Goal: Transaction & Acquisition: Purchase product/service

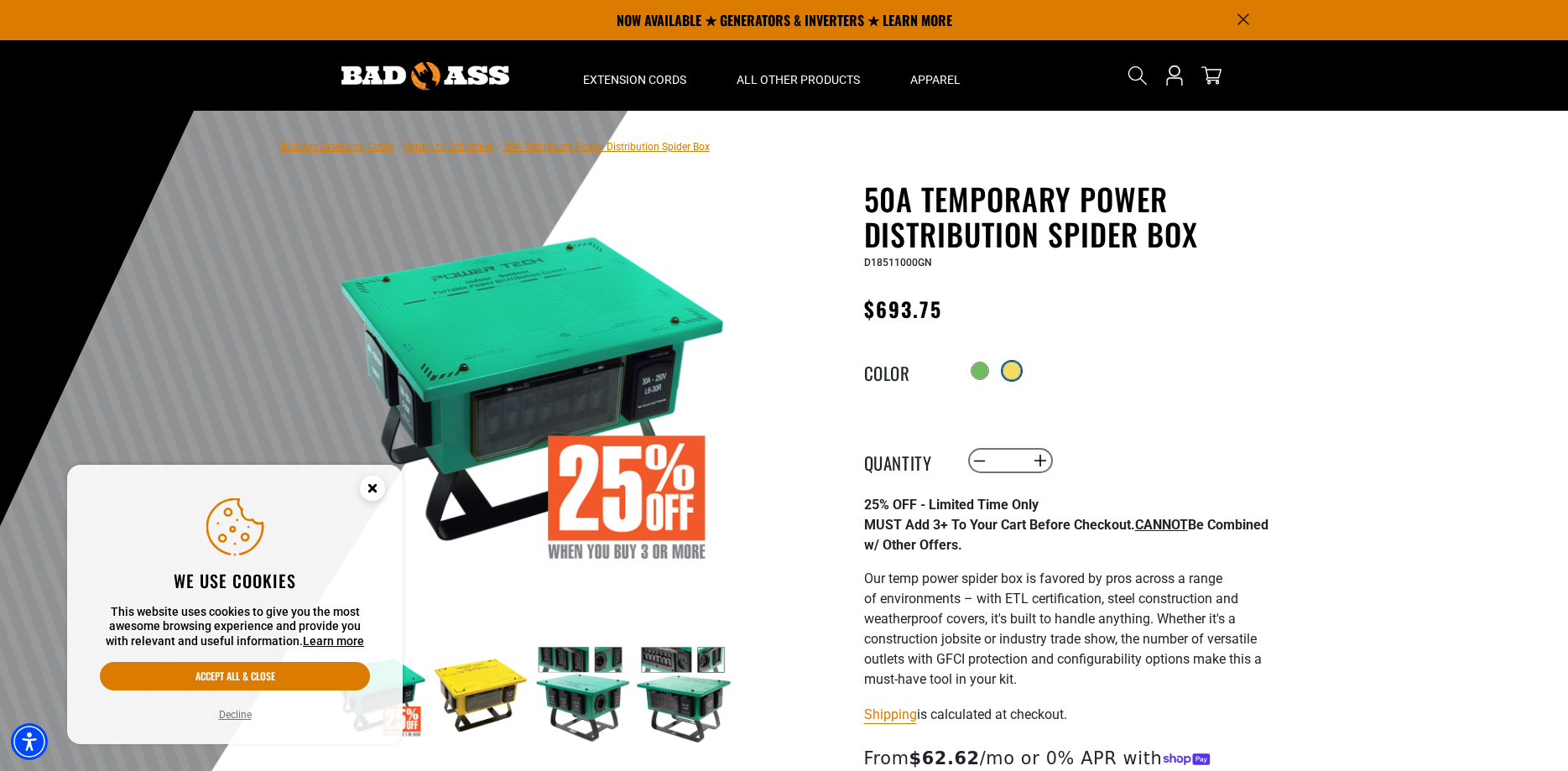
click at [1019, 370] on div at bounding box center [1012, 371] width 17 height 17
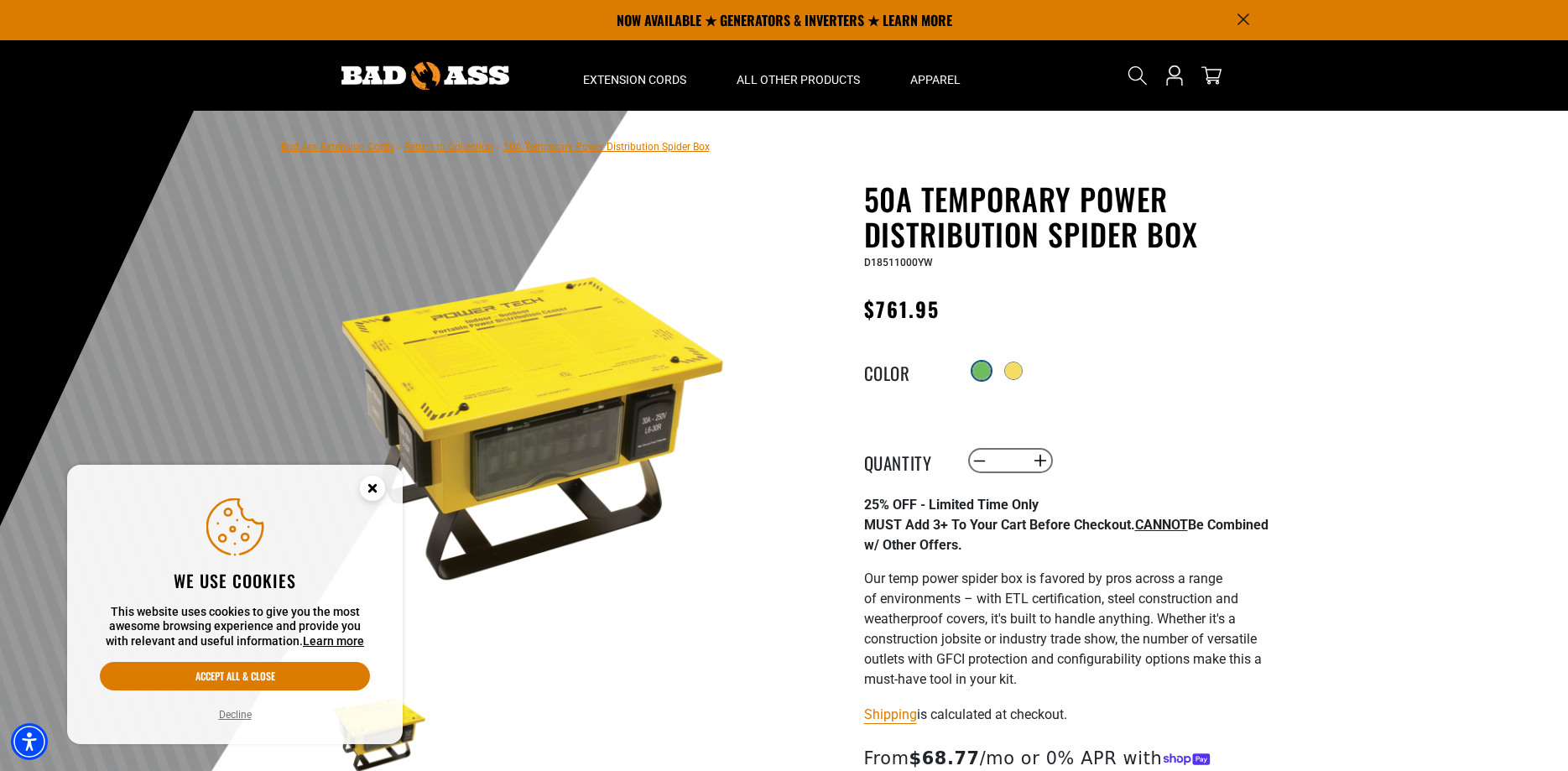
click at [975, 368] on div at bounding box center [982, 371] width 17 height 17
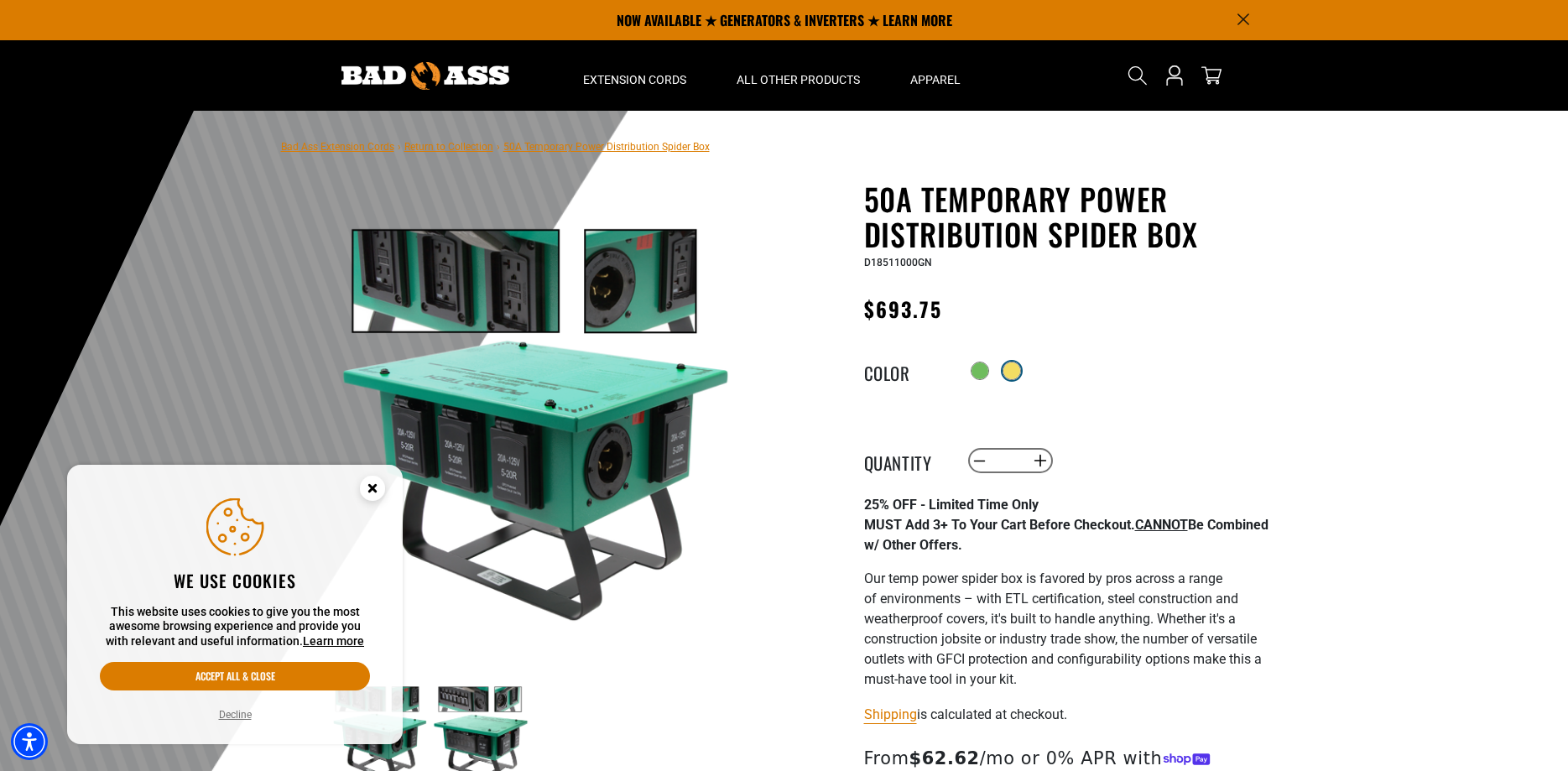
click at [1021, 371] on div at bounding box center [1012, 371] width 17 height 17
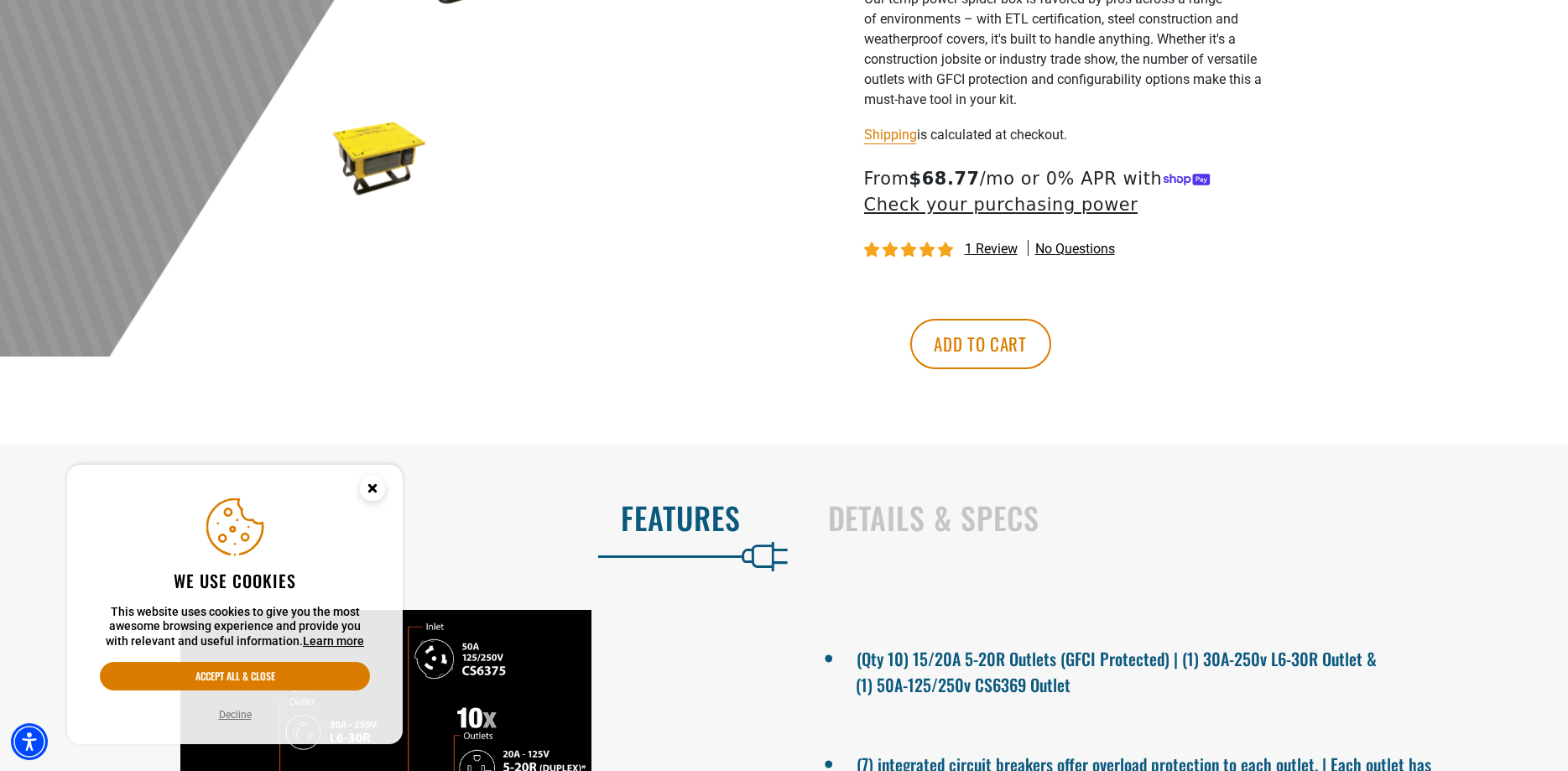
scroll to position [599, 0]
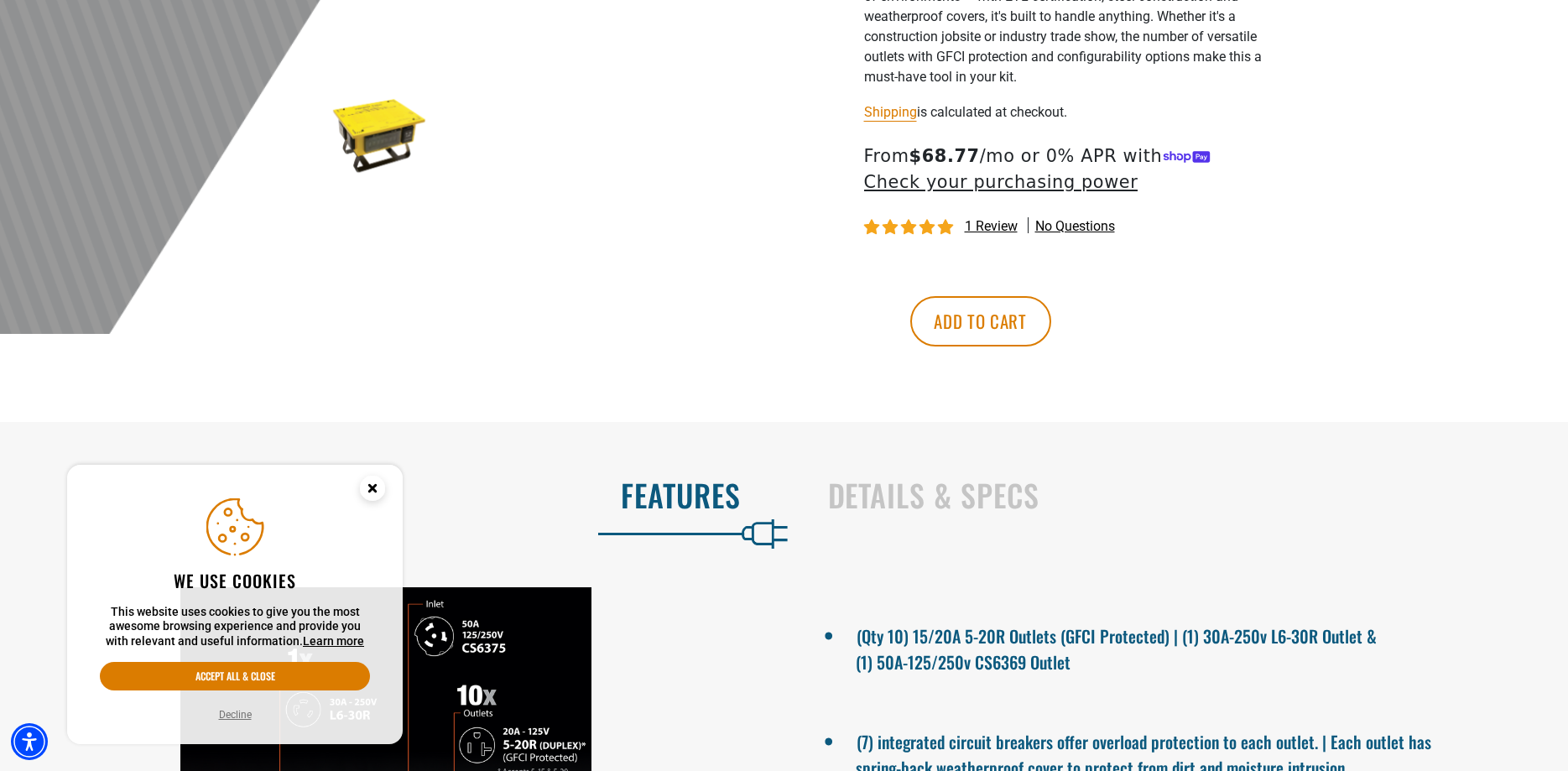
drag, startPoint x: 377, startPoint y: 489, endPoint x: 403, endPoint y: 452, distance: 45.2
click at [375, 487] on g "Close this option" at bounding box center [372, 488] width 6 height 6
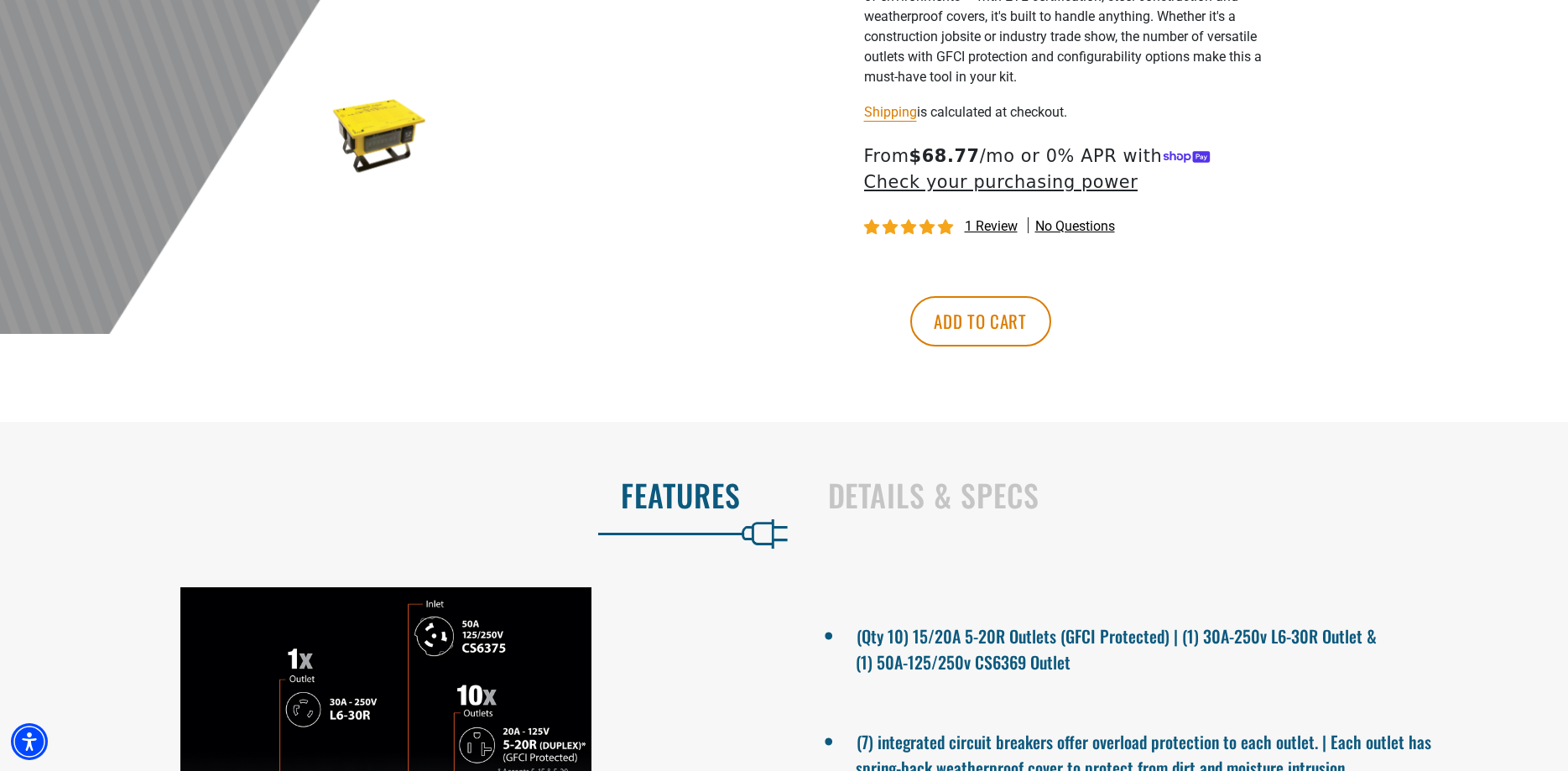
scroll to position [0, 0]
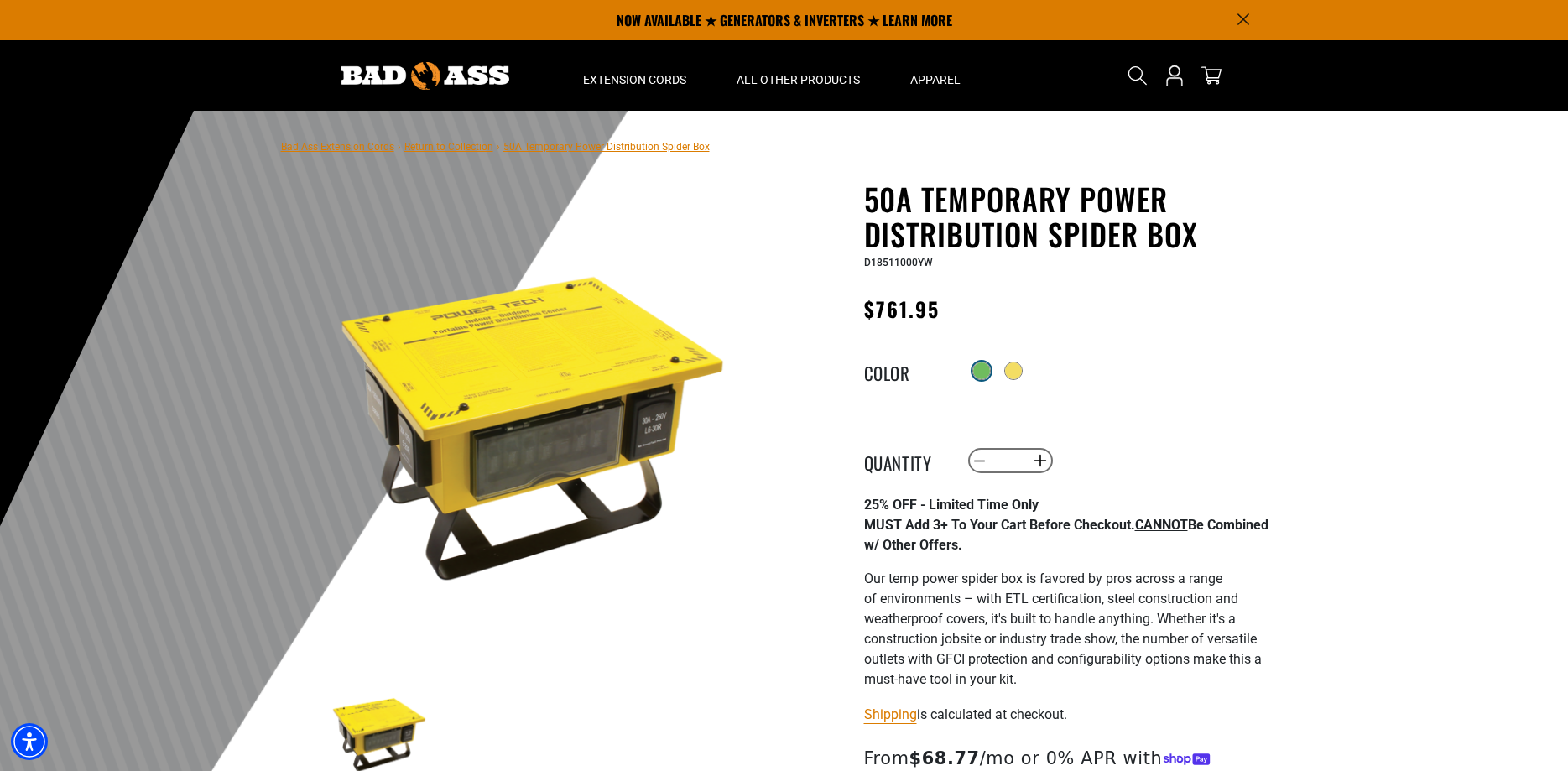
click at [977, 369] on div at bounding box center [982, 371] width 17 height 17
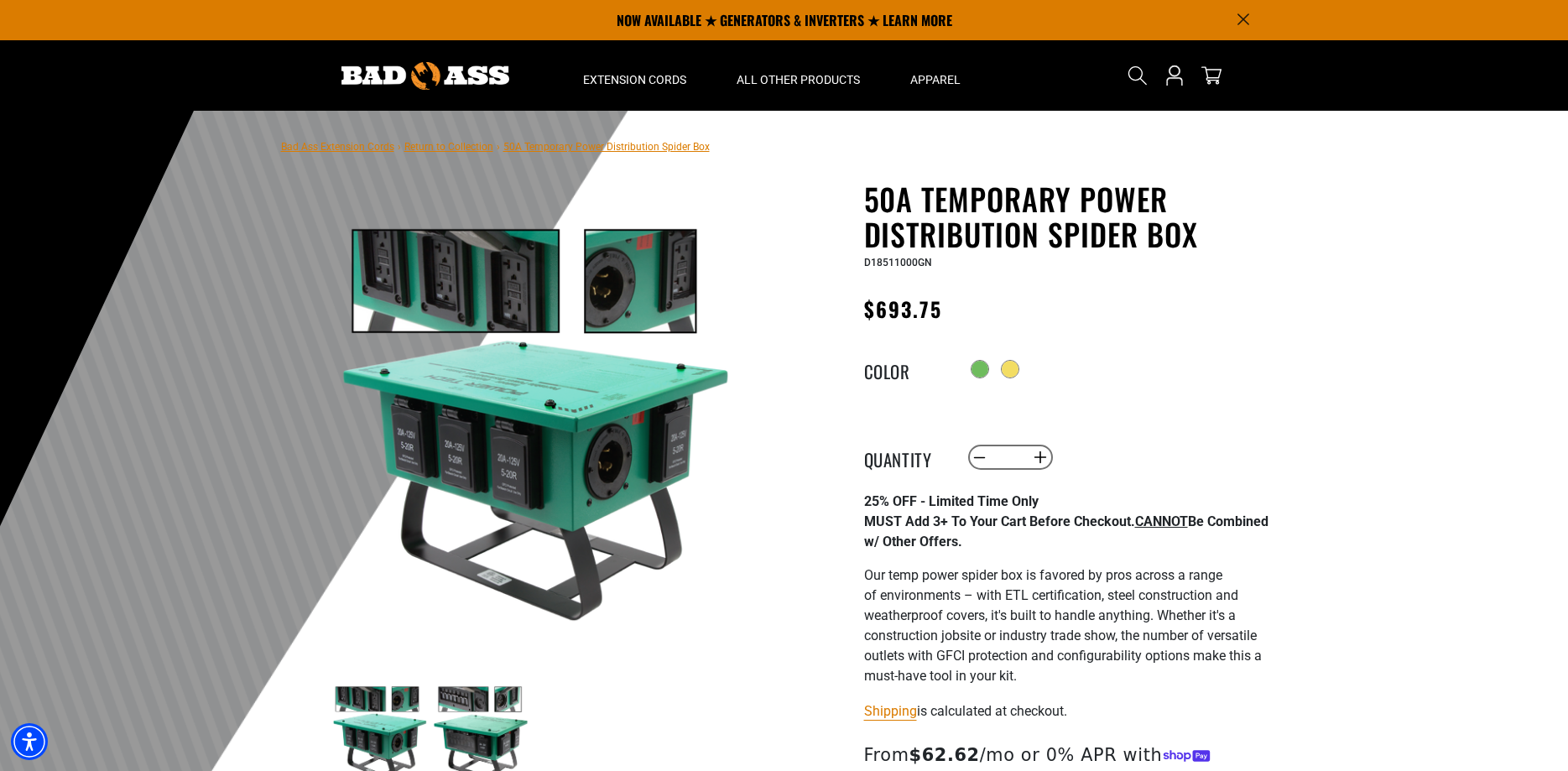
scroll to position [171, 0]
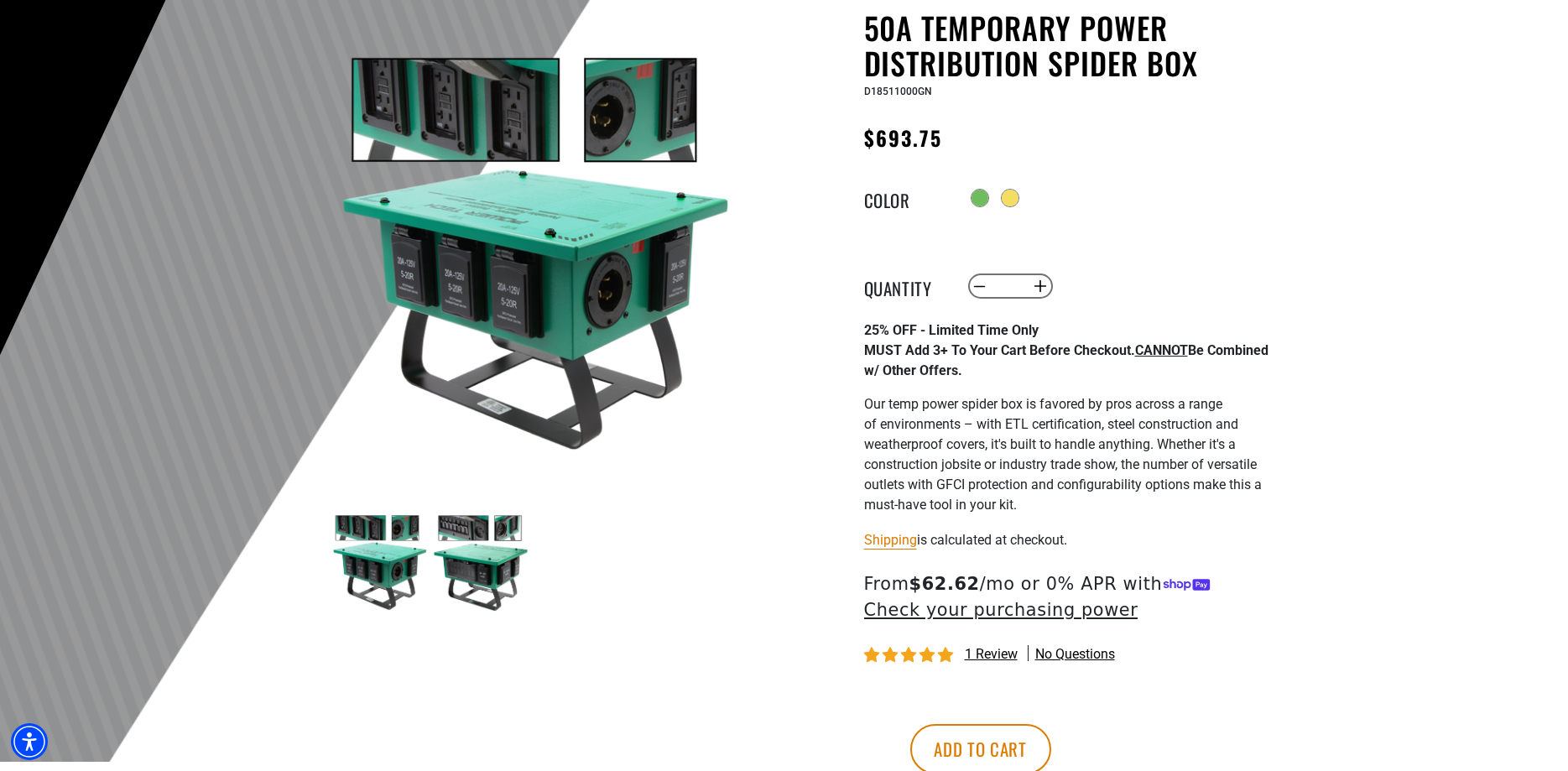
click at [465, 556] on img at bounding box center [480, 562] width 97 height 97
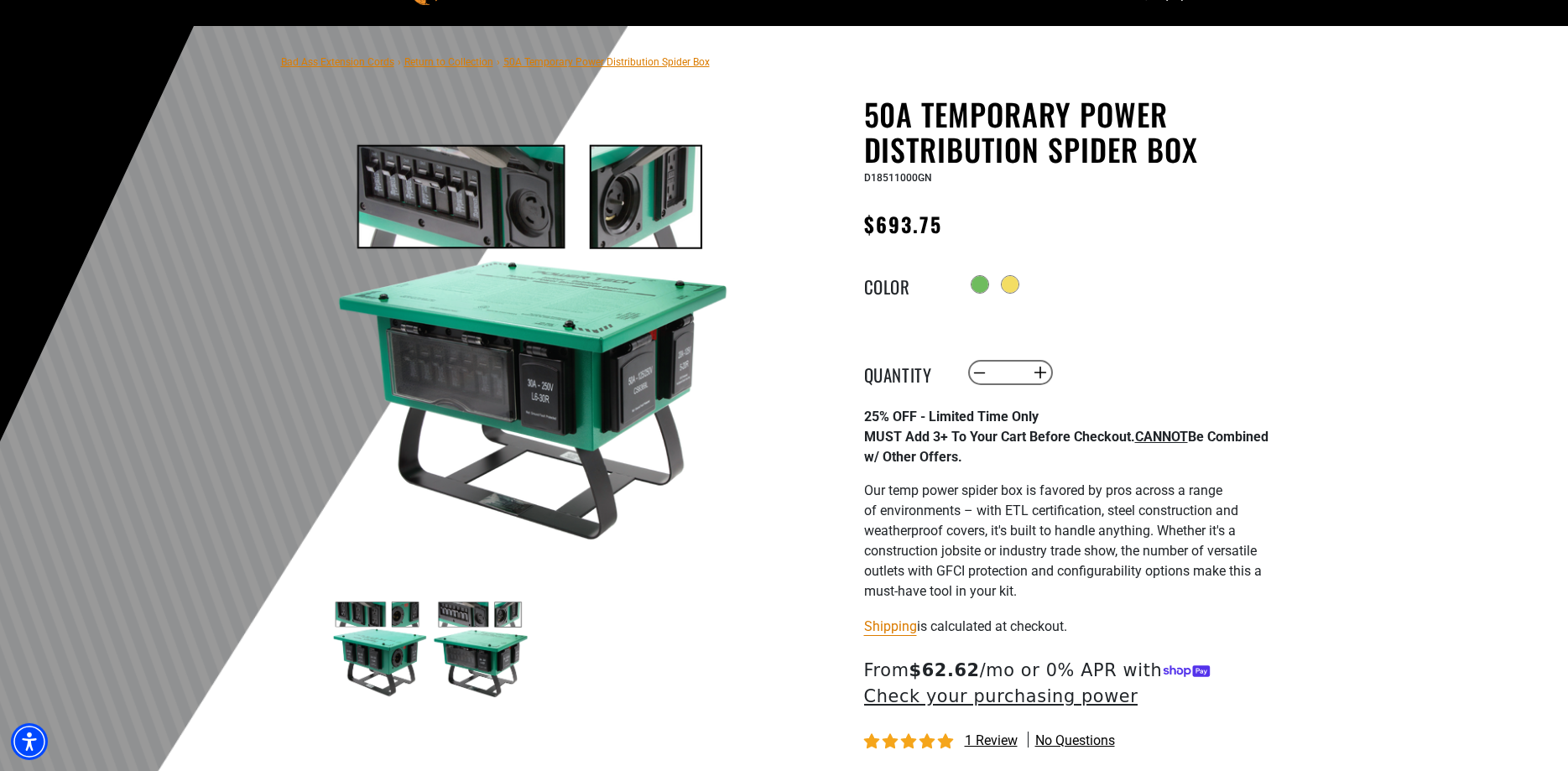
scroll to position [0, 0]
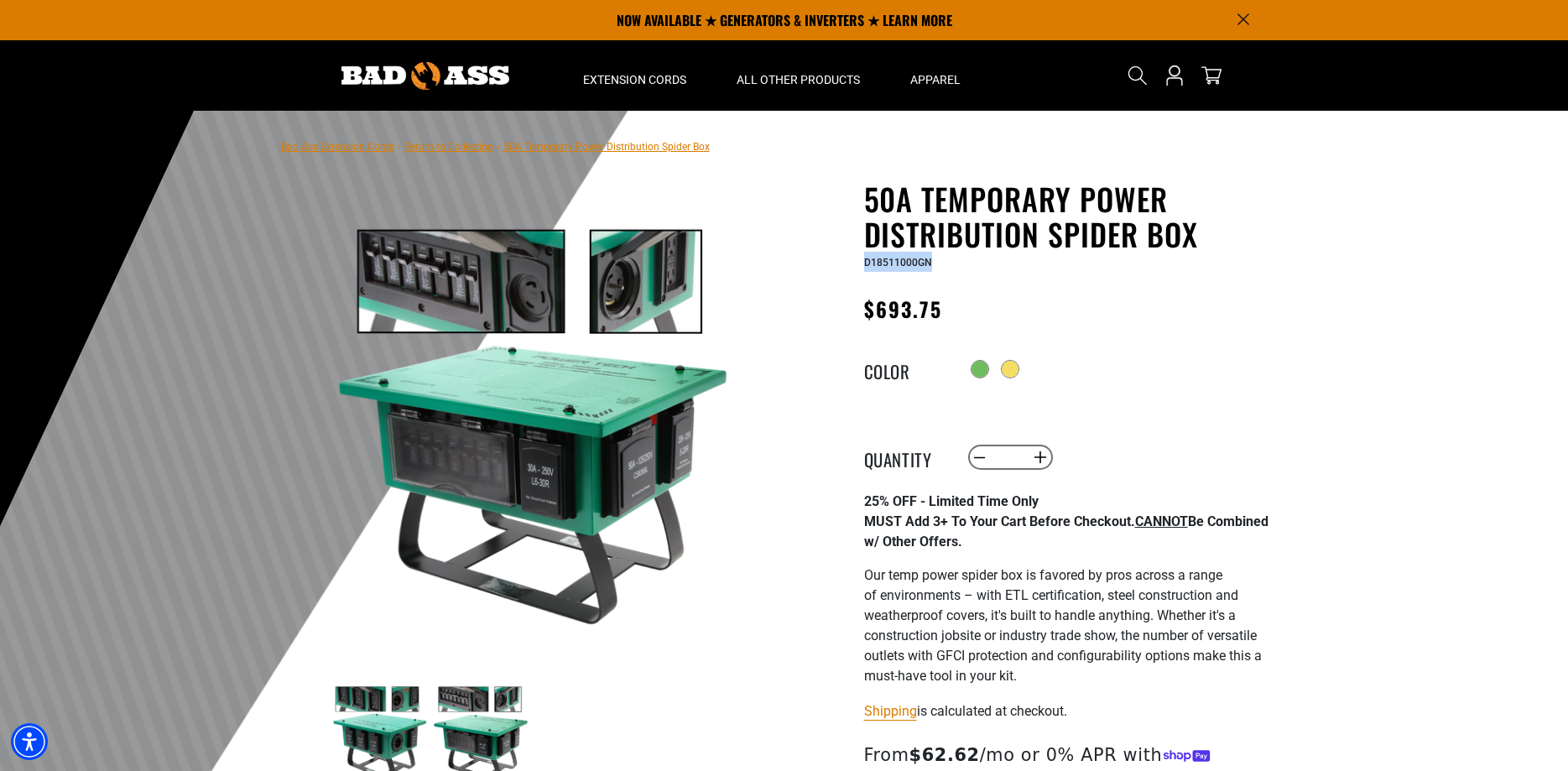
drag, startPoint x: 865, startPoint y: 262, endPoint x: 922, endPoint y: 264, distance: 57.0
click at [935, 266] on div "D18511000GN" at bounding box center [1069, 261] width 411 height 20
copy span "D18511000GN"
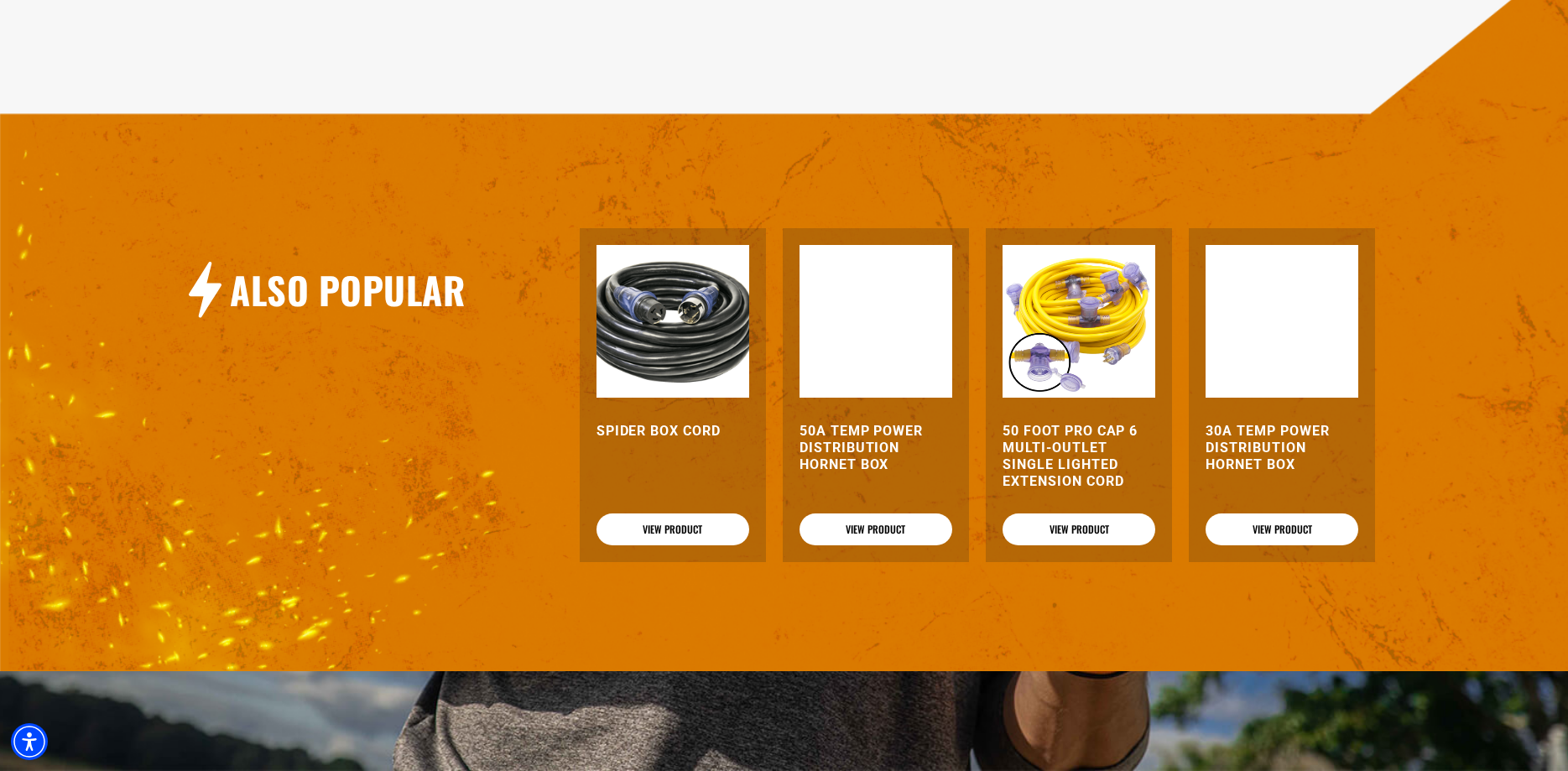
scroll to position [1797, 0]
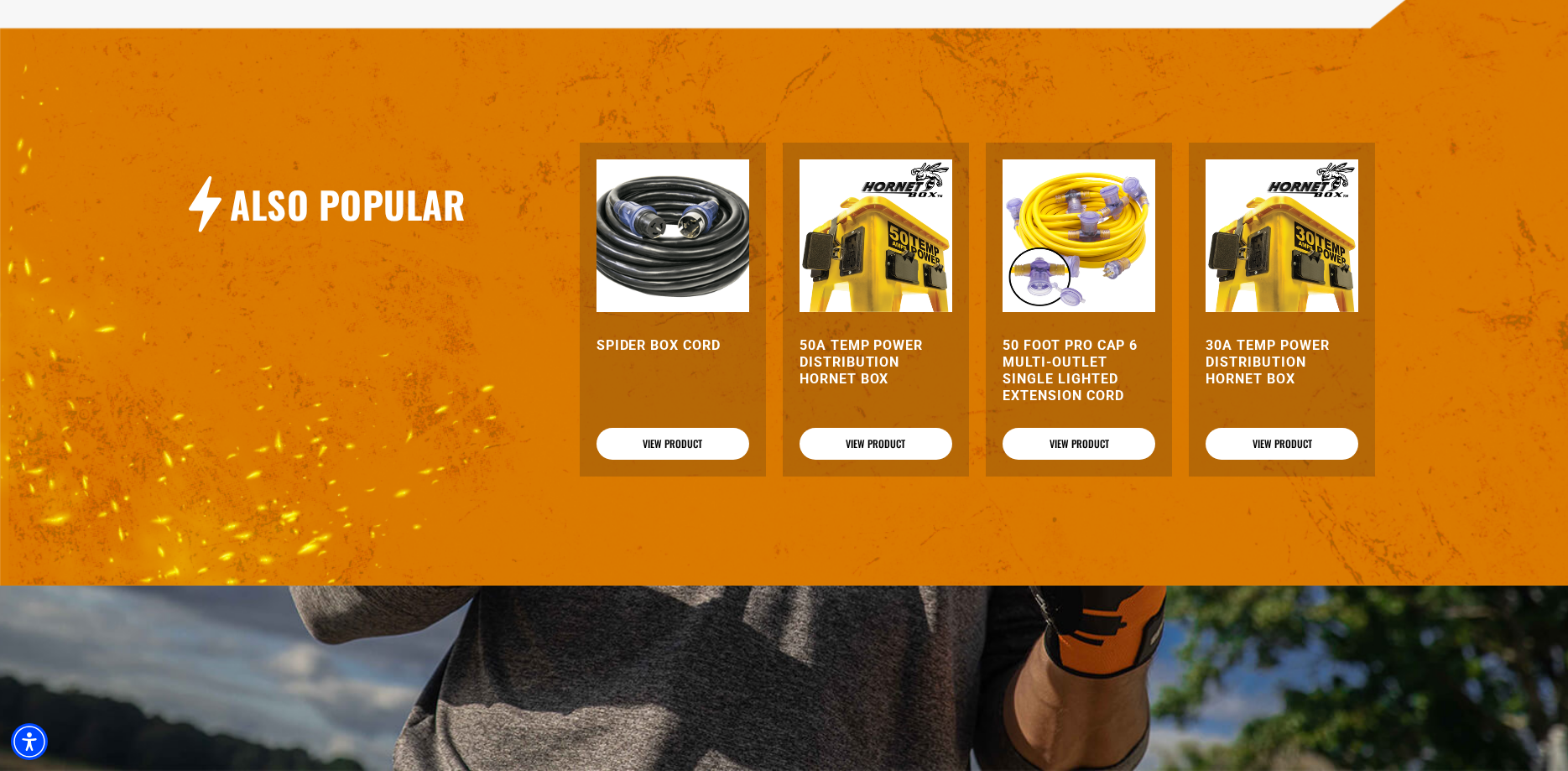
click at [859, 387] on h3 "50A Temp Power Distribution Hornet Box" at bounding box center [876, 362] width 153 height 50
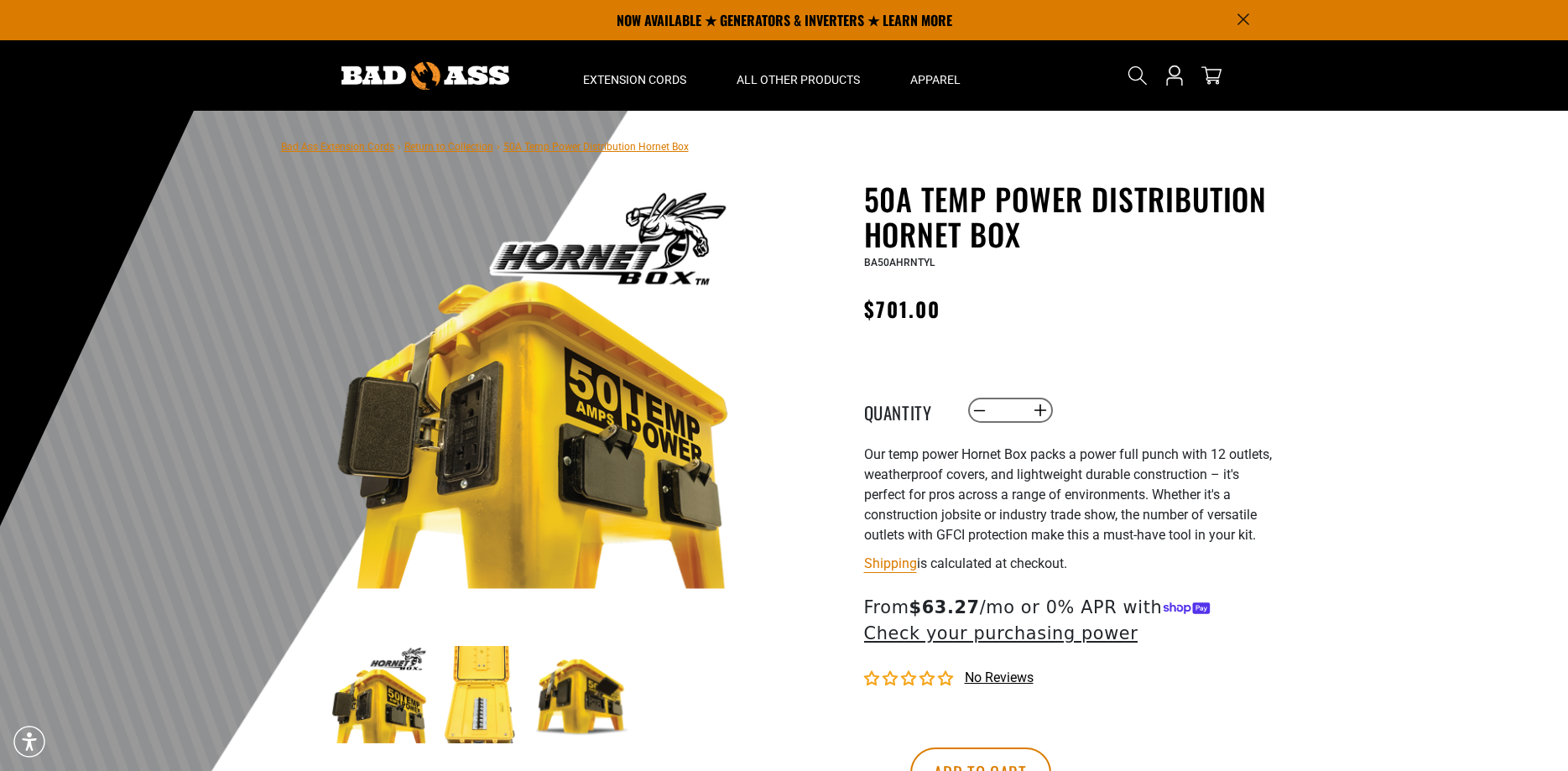
scroll to position [86, 0]
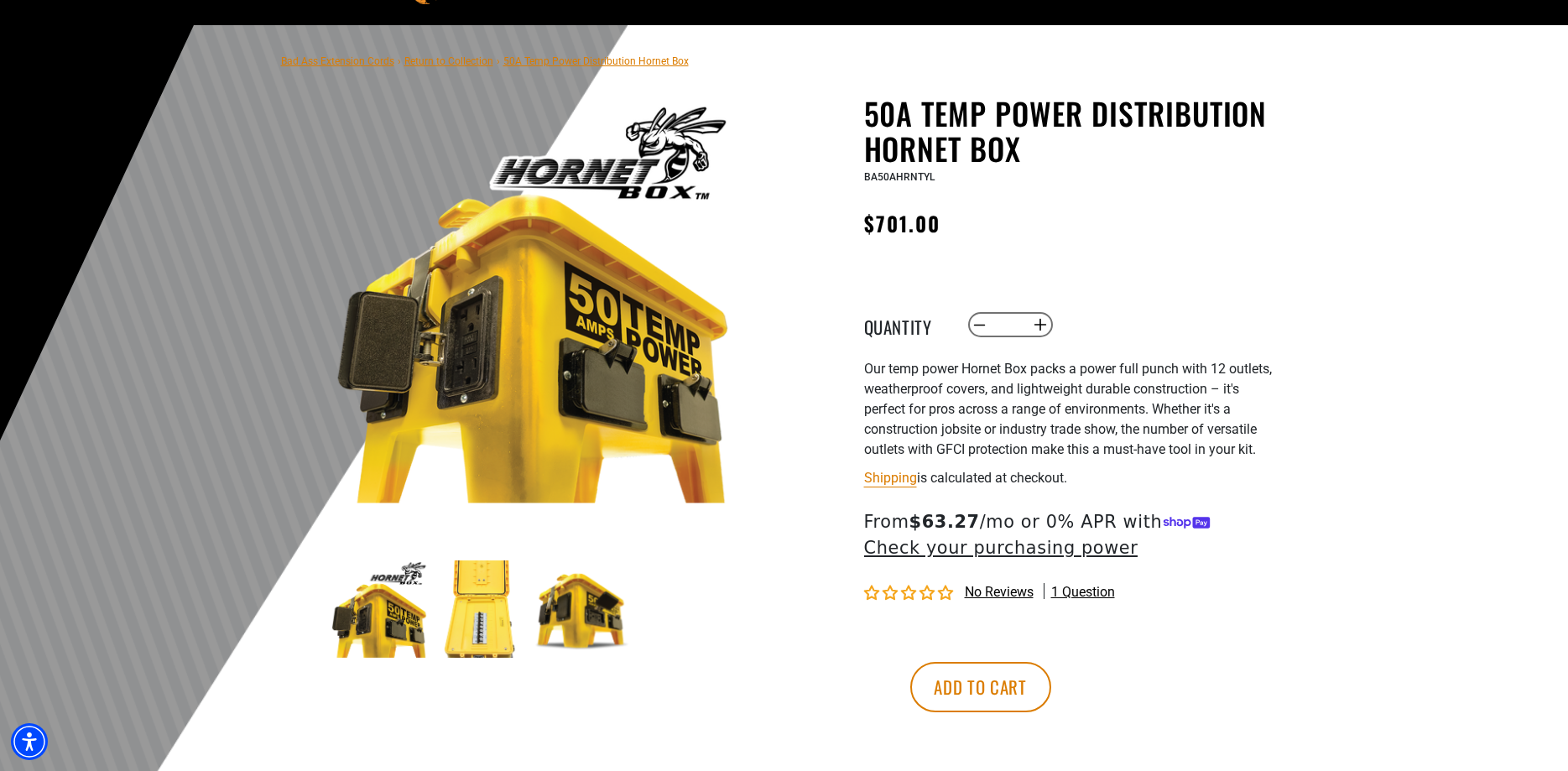
click at [479, 625] on img at bounding box center [480, 608] width 97 height 97
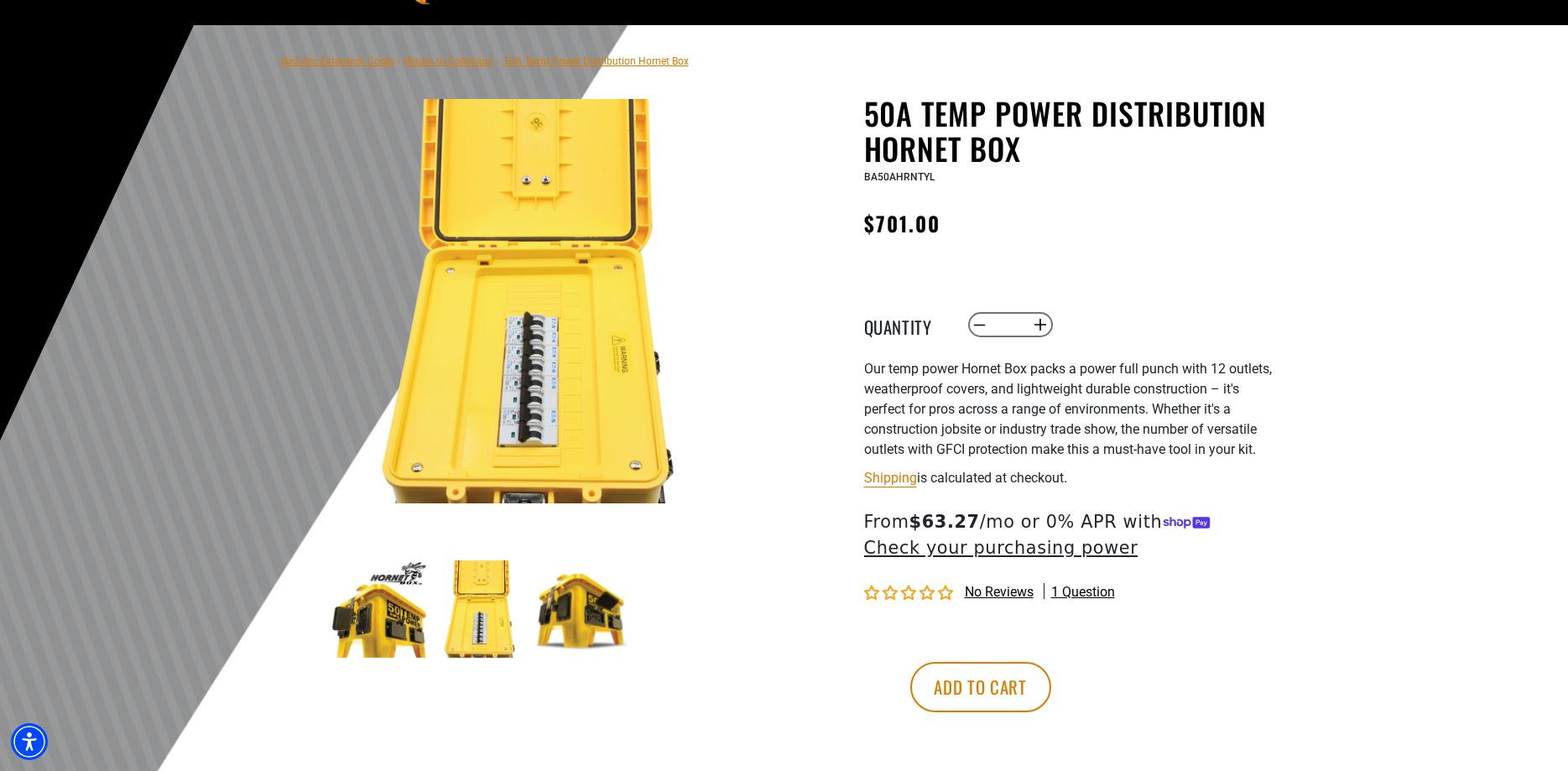
click at [601, 624] on img at bounding box center [582, 608] width 97 height 97
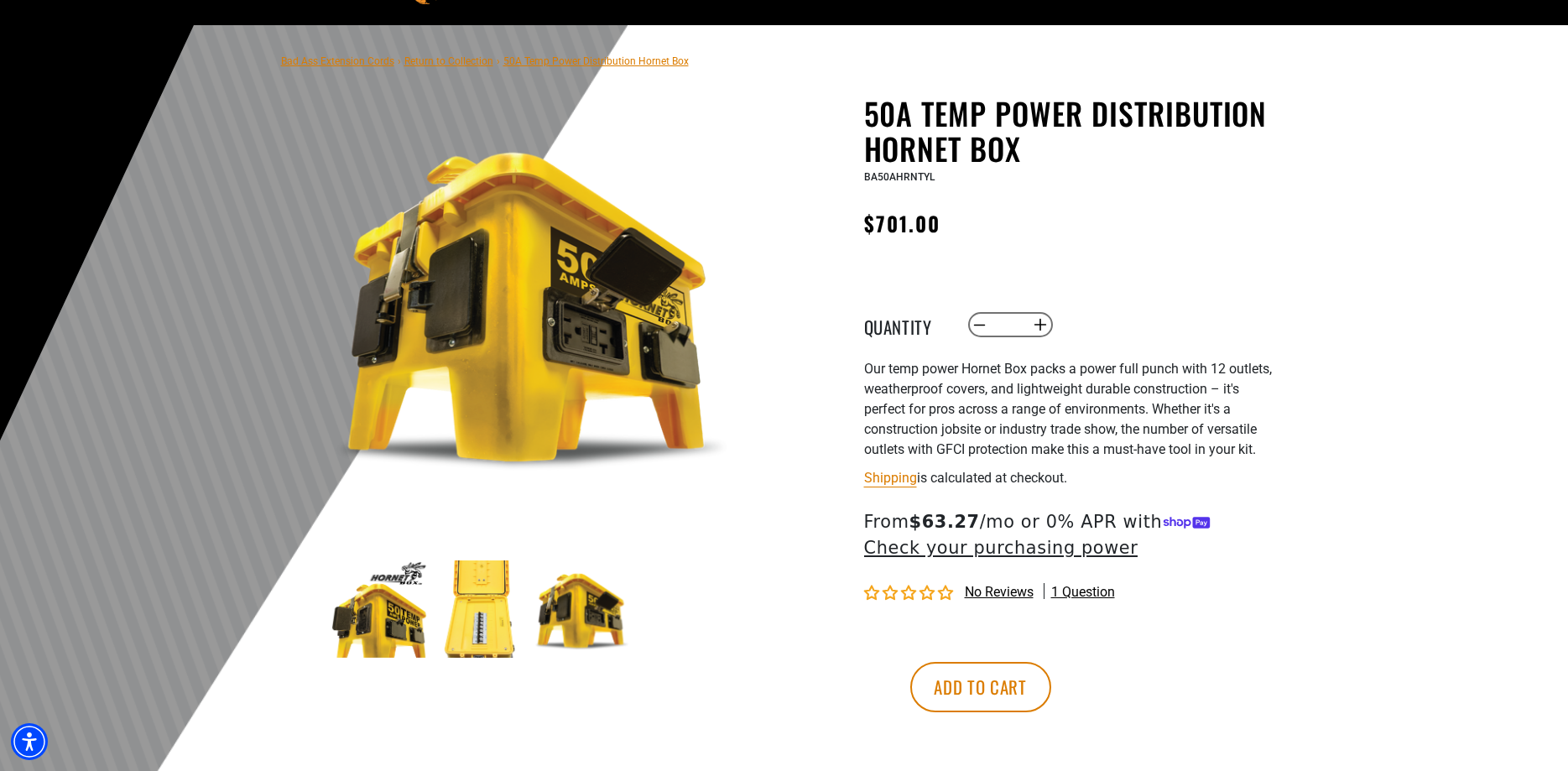
click at [486, 630] on img at bounding box center [480, 608] width 97 height 97
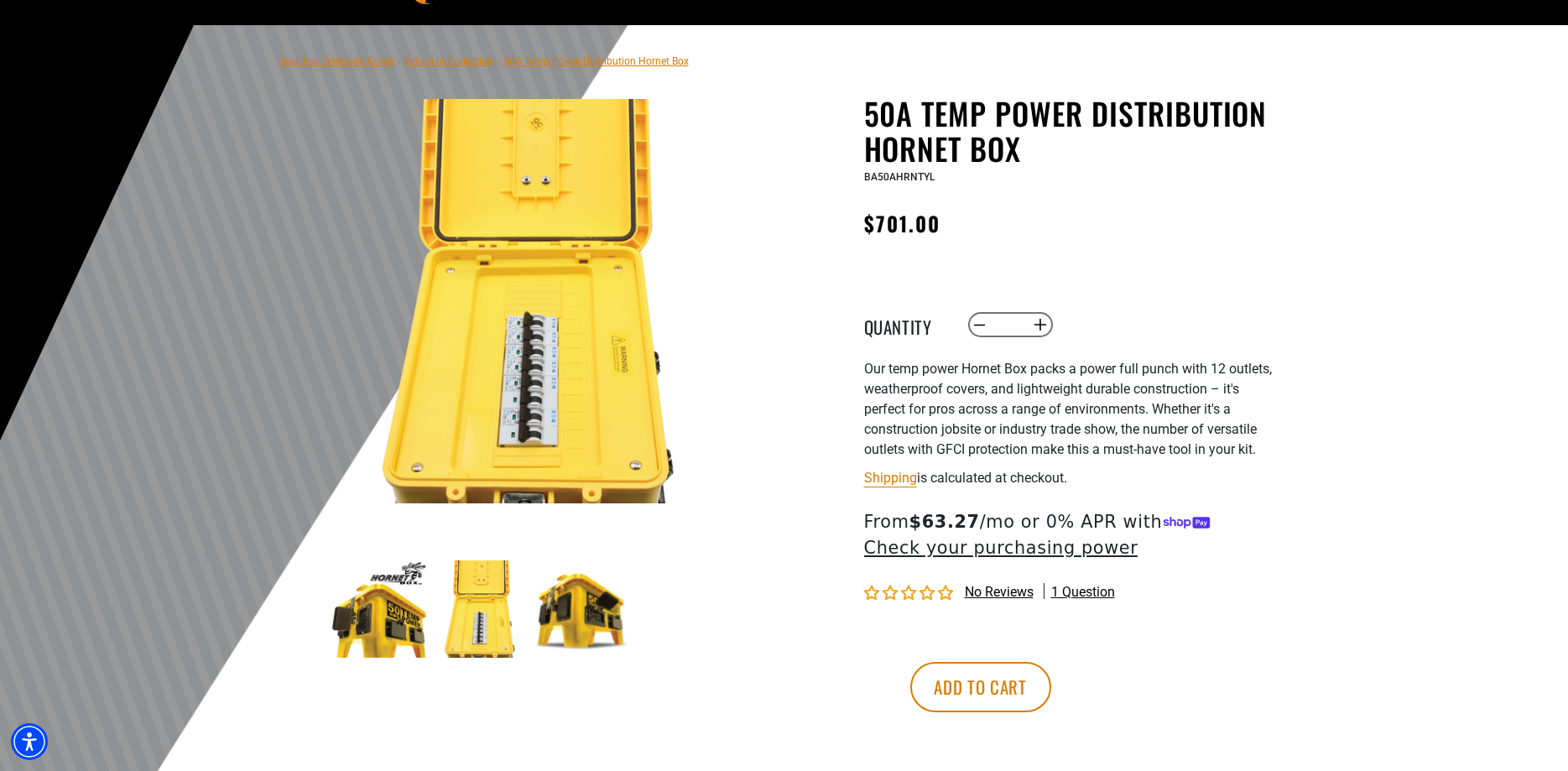
click at [587, 621] on img at bounding box center [582, 608] width 97 height 97
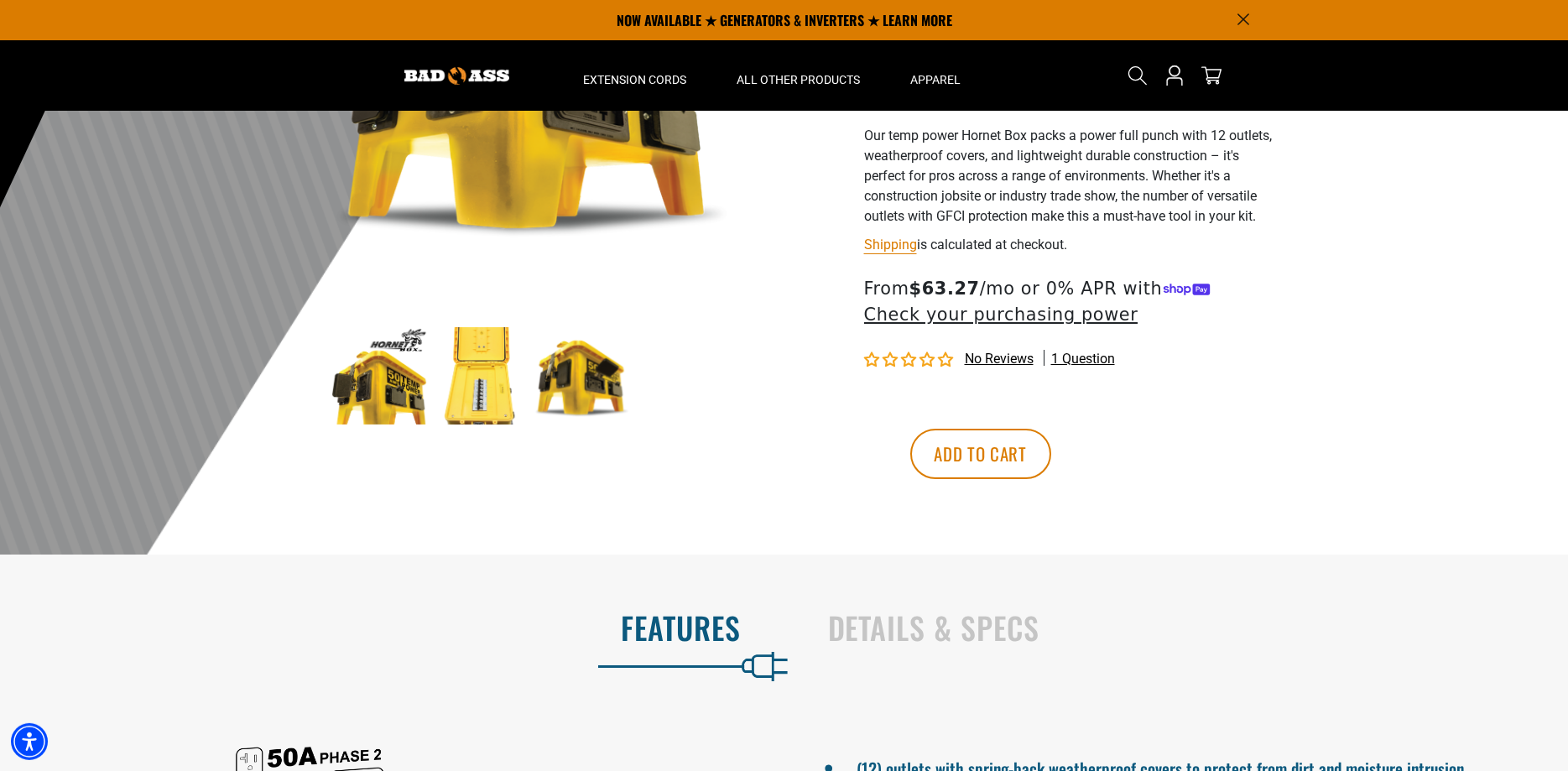
scroll to position [257, 0]
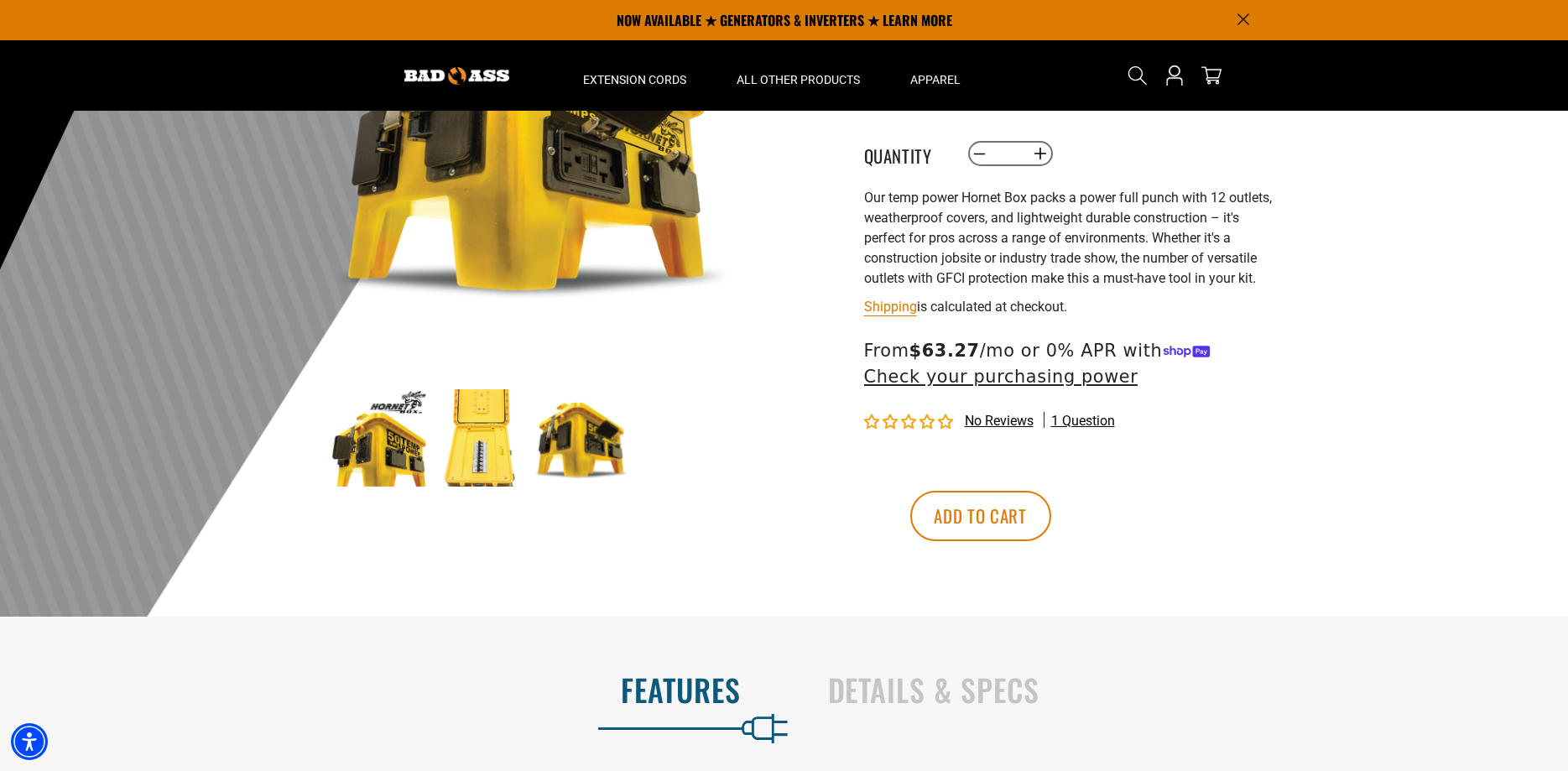
click at [490, 385] on section "3 of 3 Previous Next Previous Next" at bounding box center [532, 207] width 411 height 565
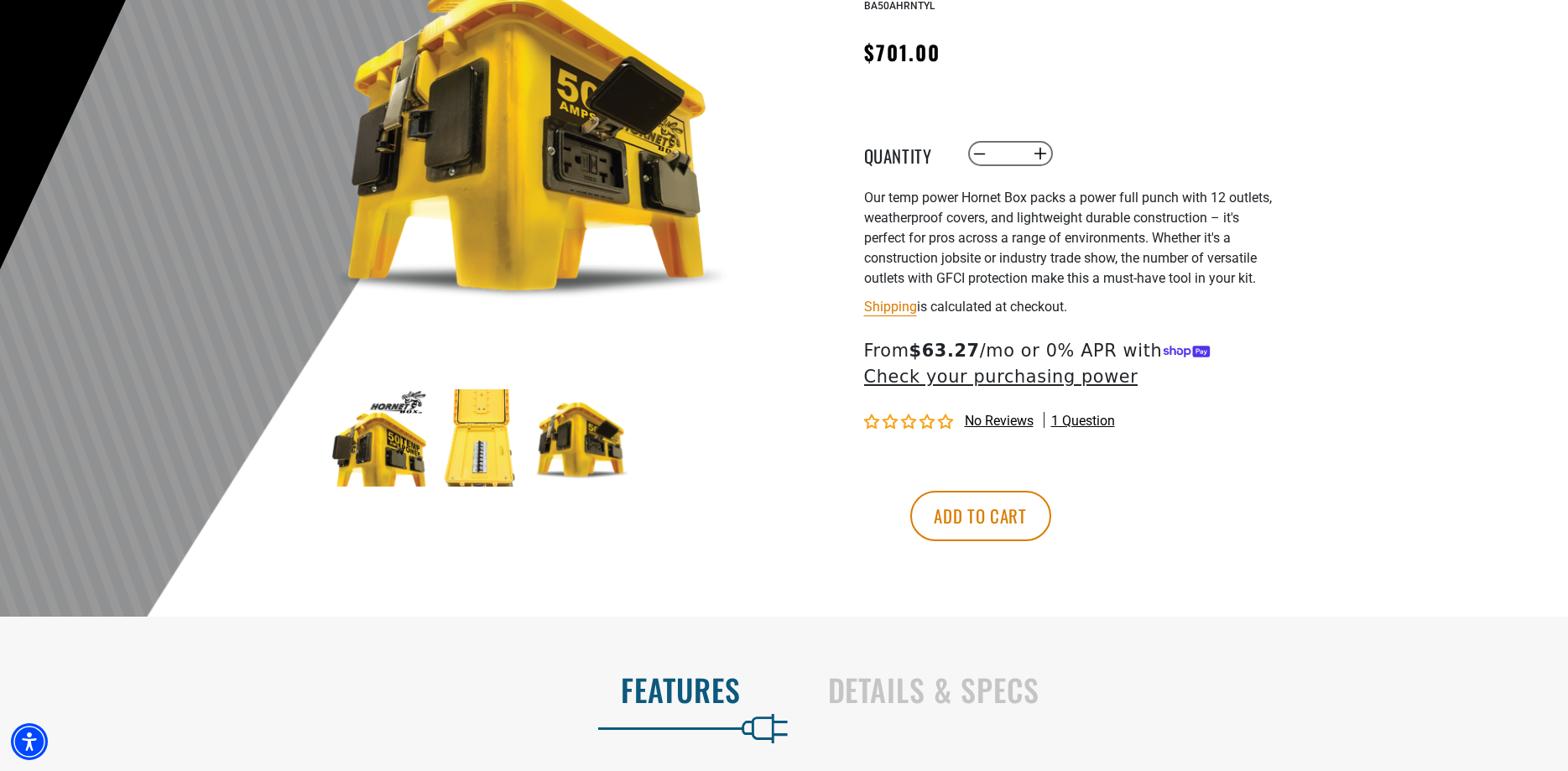
drag, startPoint x: 951, startPoint y: 522, endPoint x: 788, endPoint y: 480, distance: 168.3
click at [869, 474] on shop-pay-wallet-button at bounding box center [867, 467] width 4 height 16
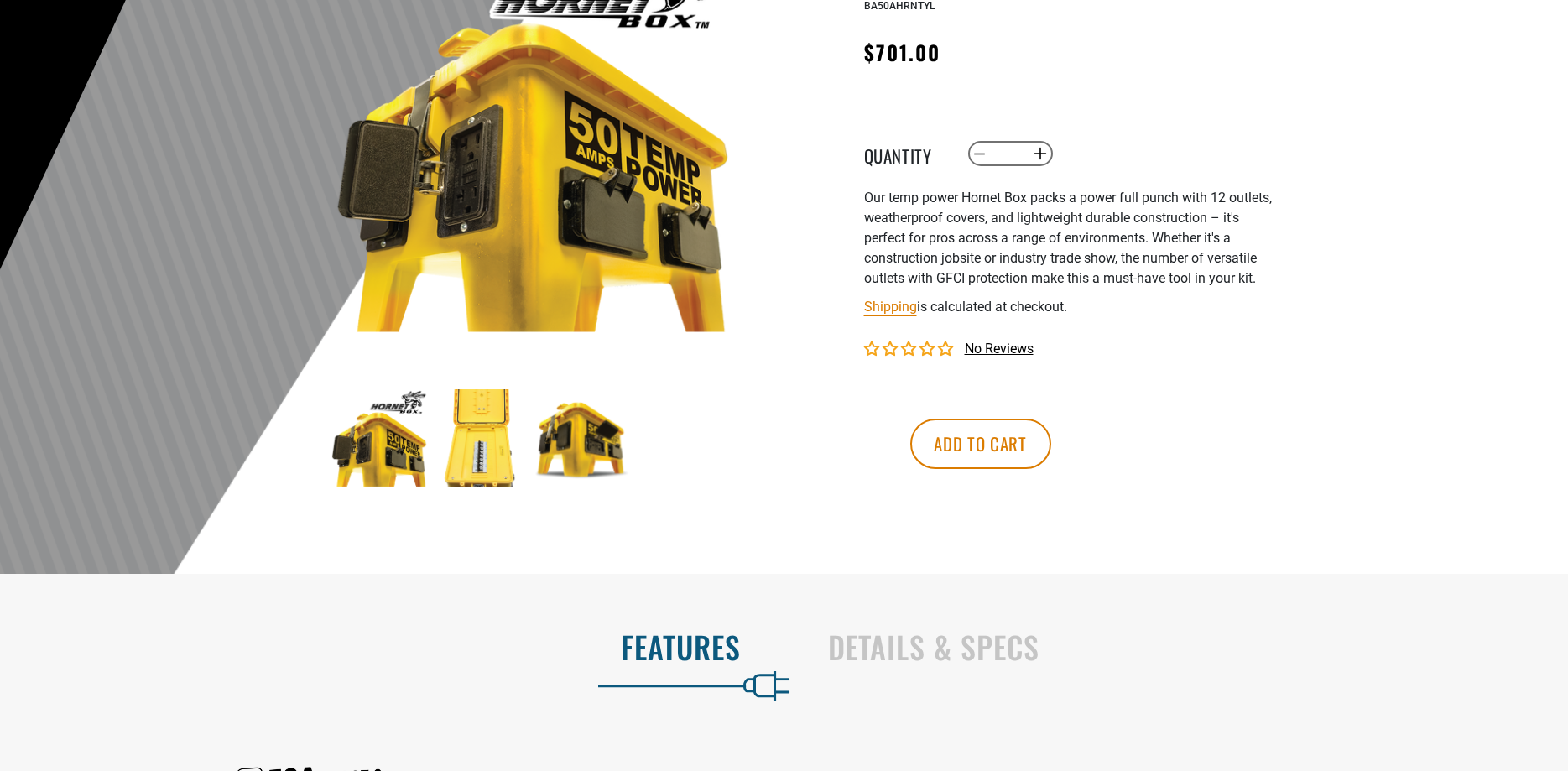
scroll to position [257, 0]
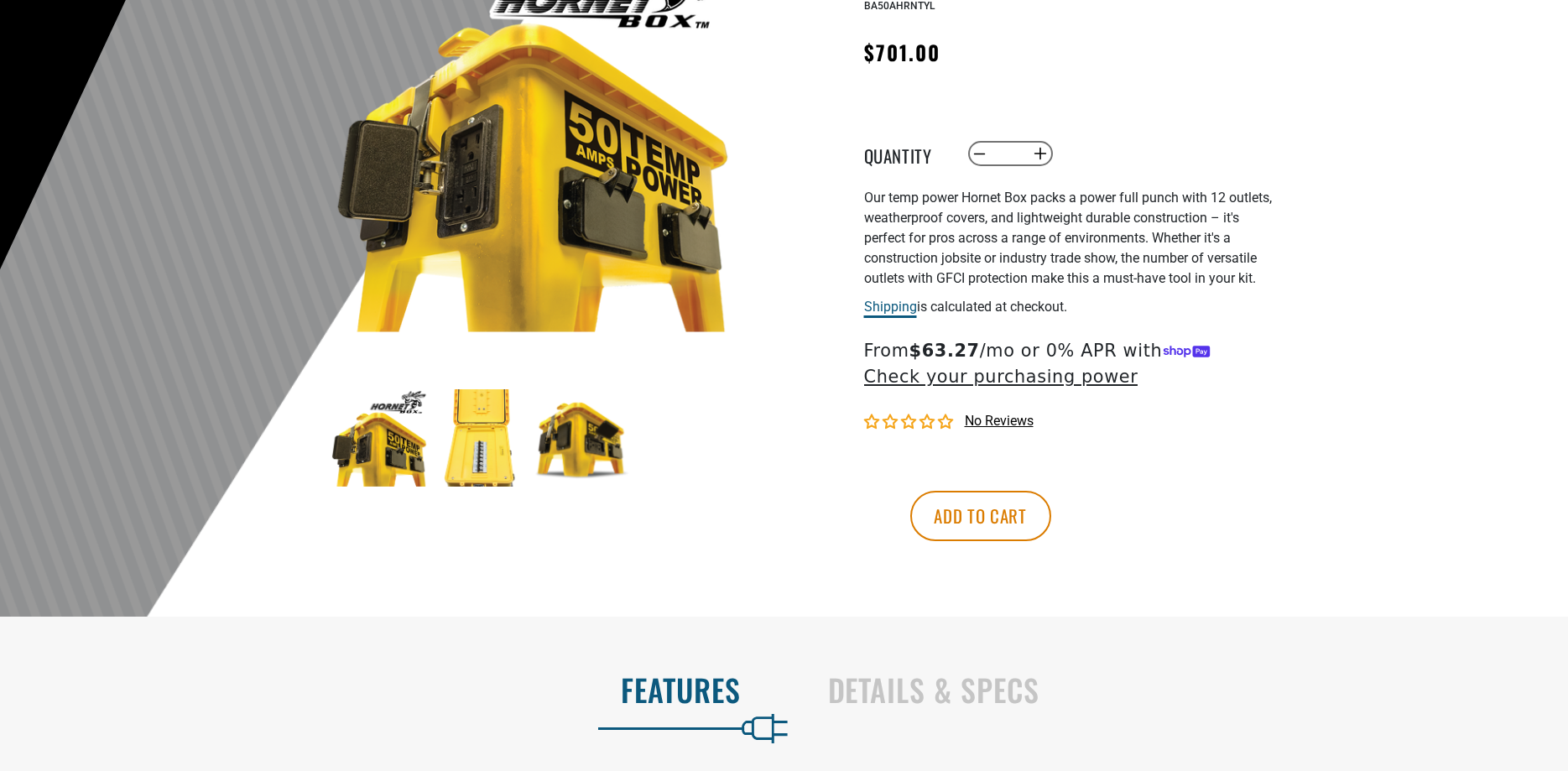
click at [886, 315] on link "Shipping" at bounding box center [890, 306] width 53 height 16
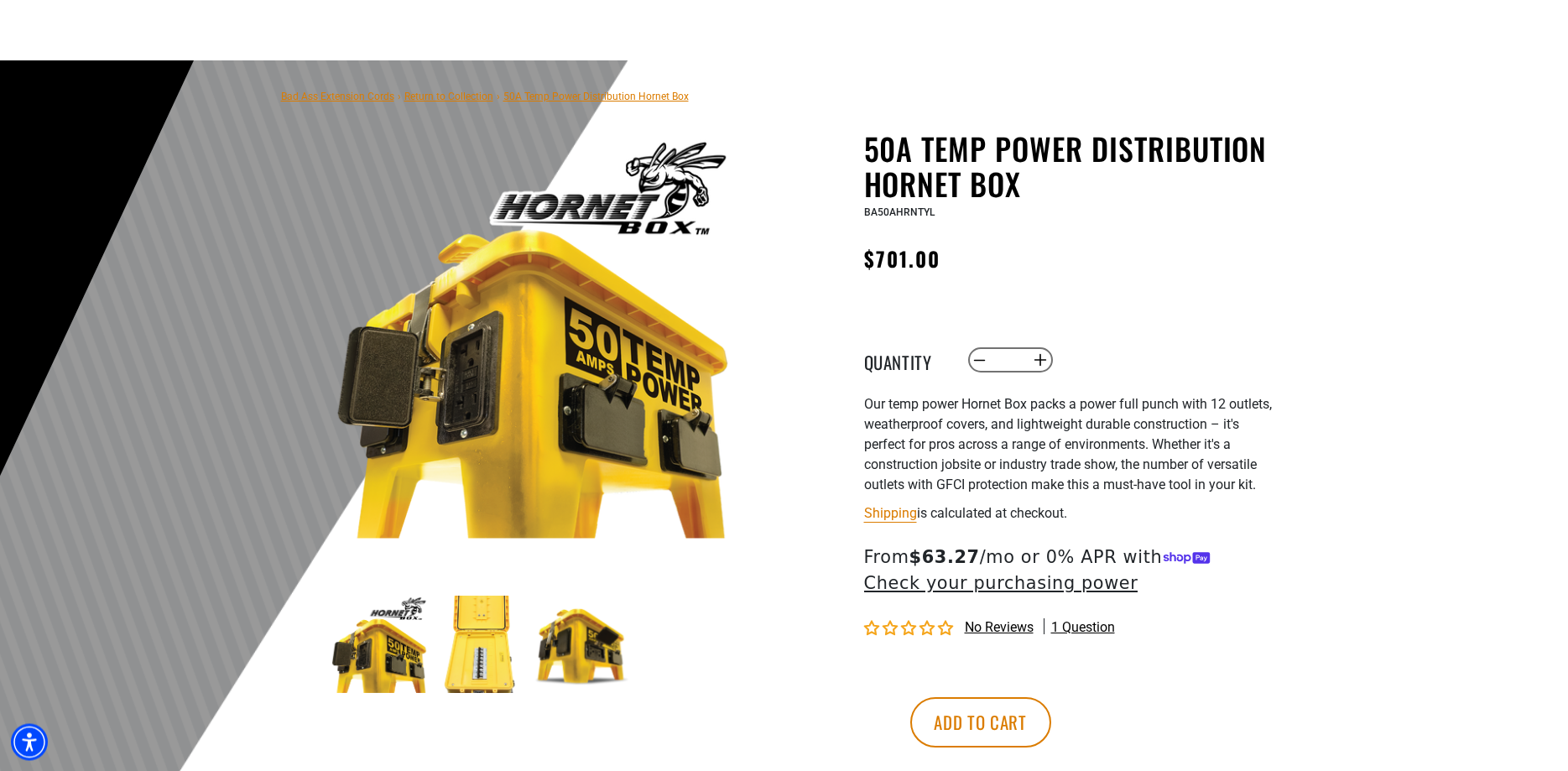
scroll to position [171, 0]
